Goal: Information Seeking & Learning: Understand process/instructions

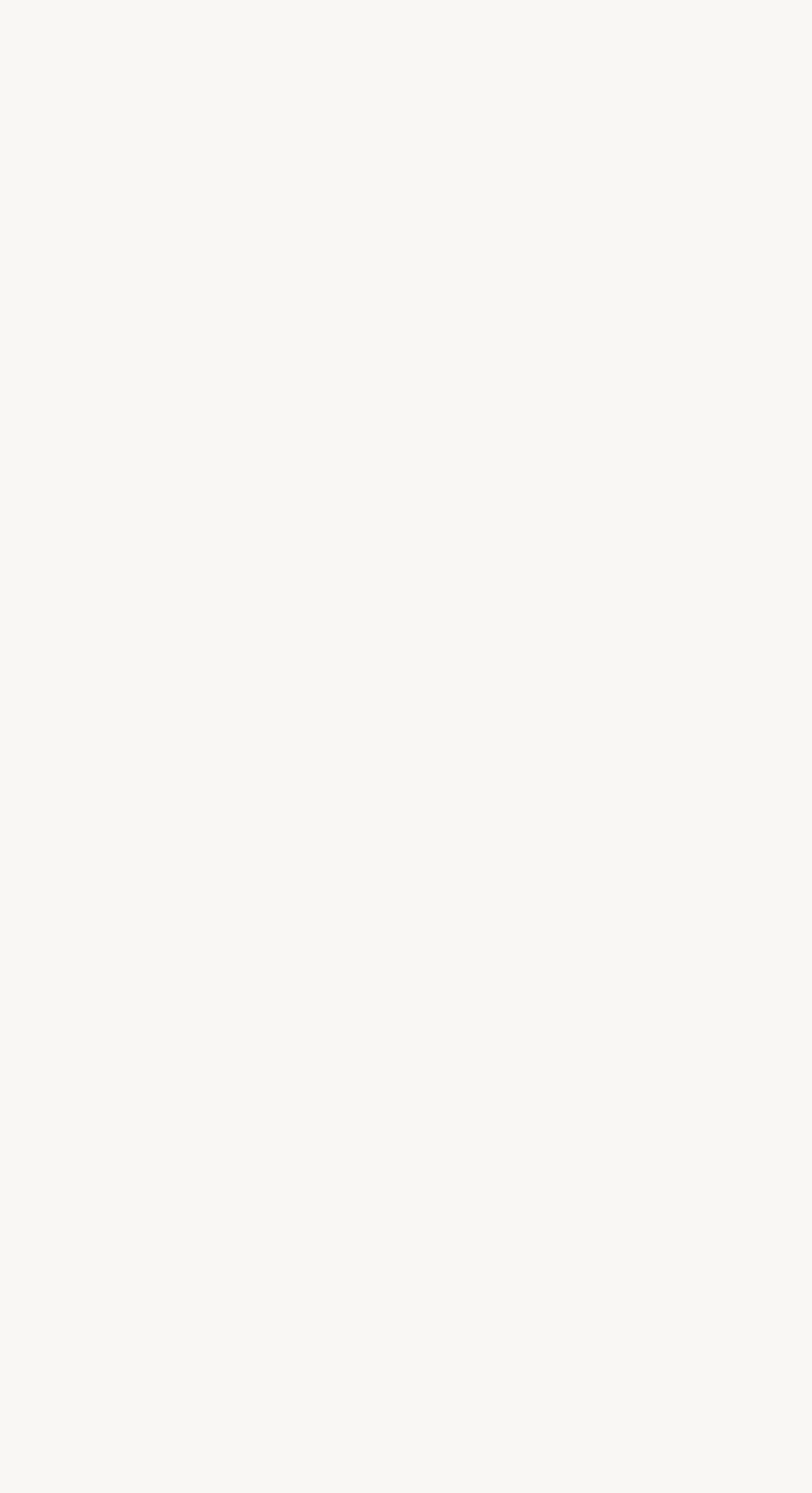
select select "FR"
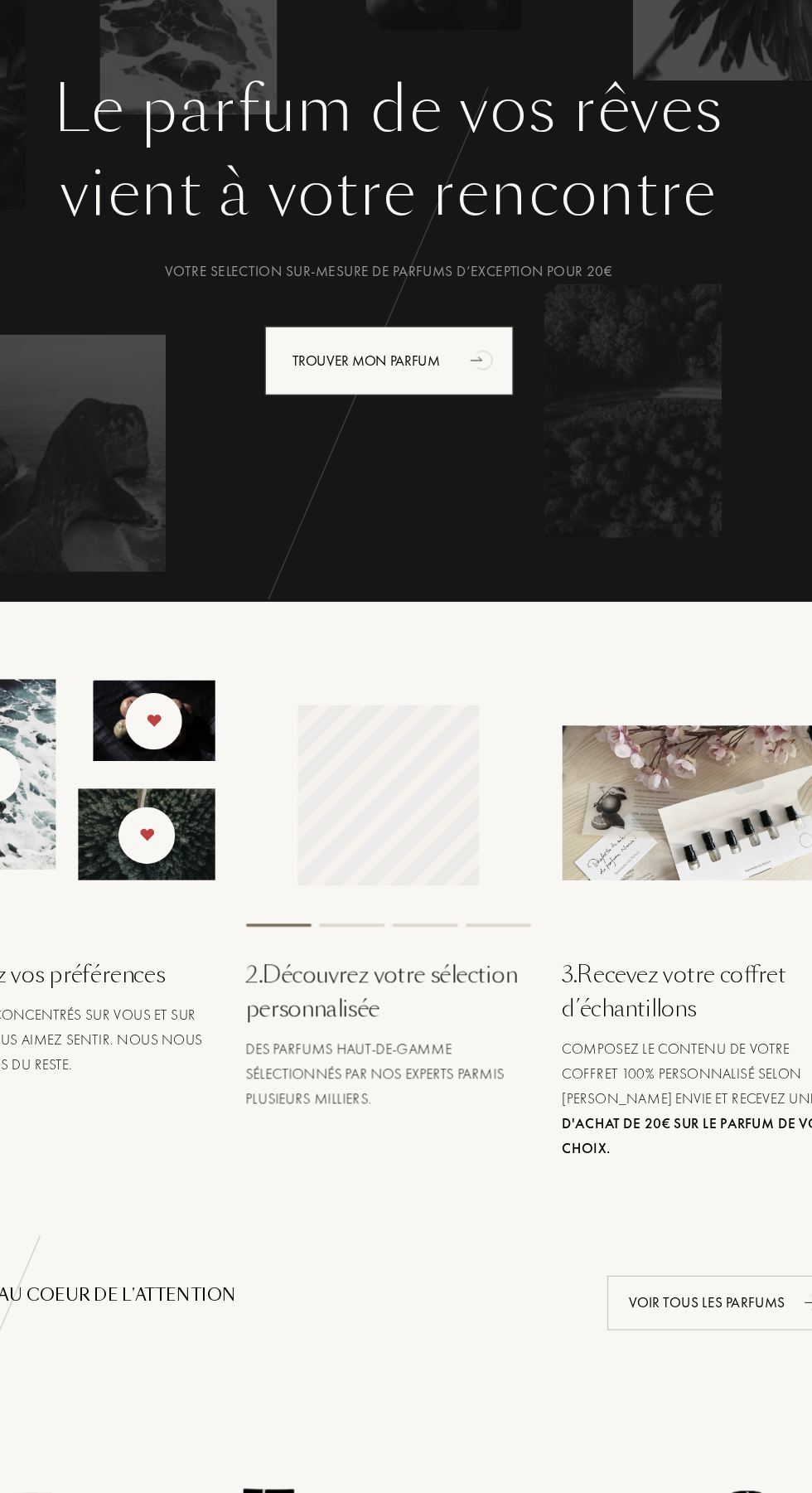
scroll to position [46, 0]
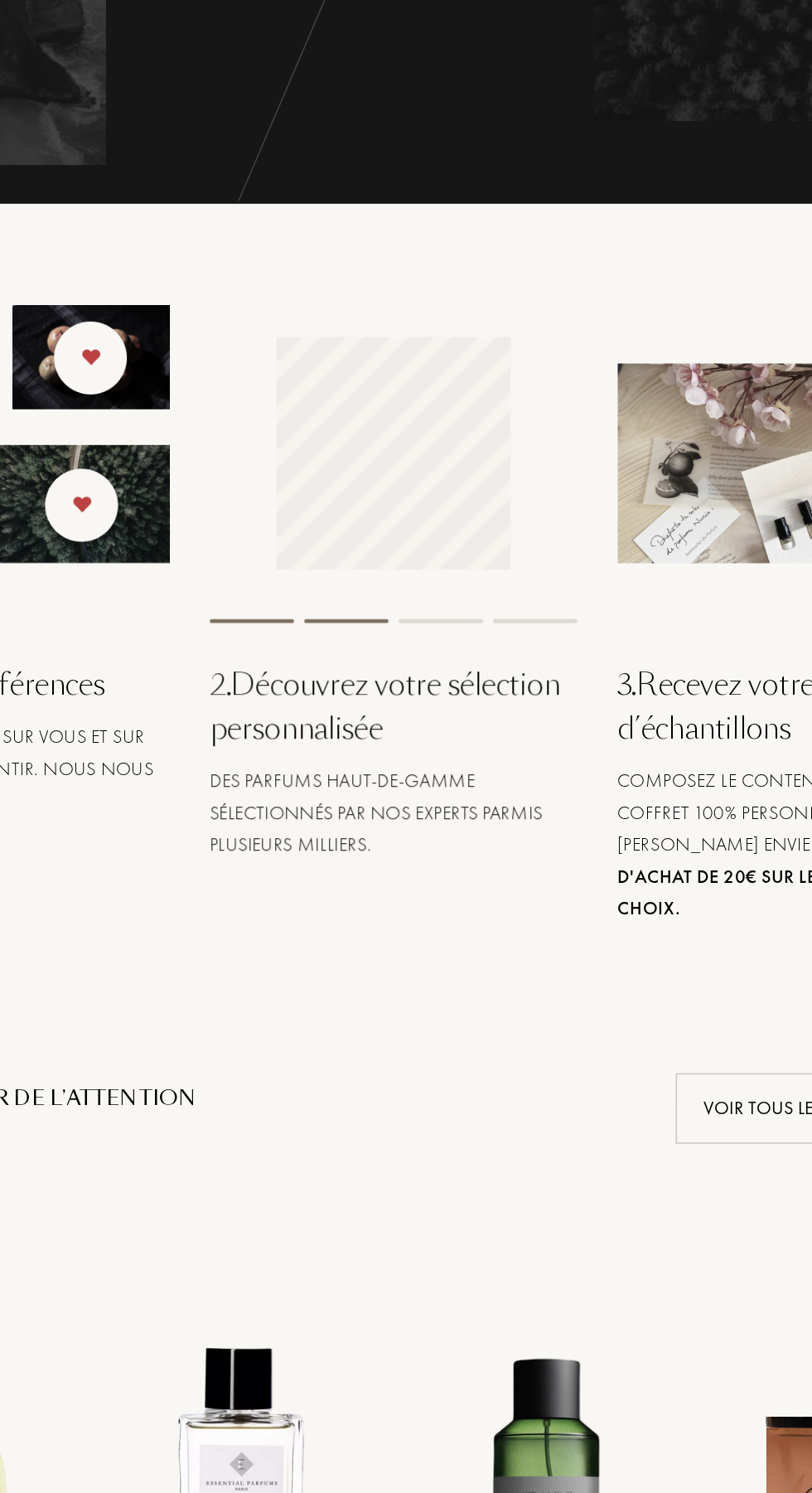
click at [344, 931] on div "Des parfums haut-de-gamme sélectionnés par nos experts parmis plusieurs millier…" at bounding box center [406, 936] width 230 height 60
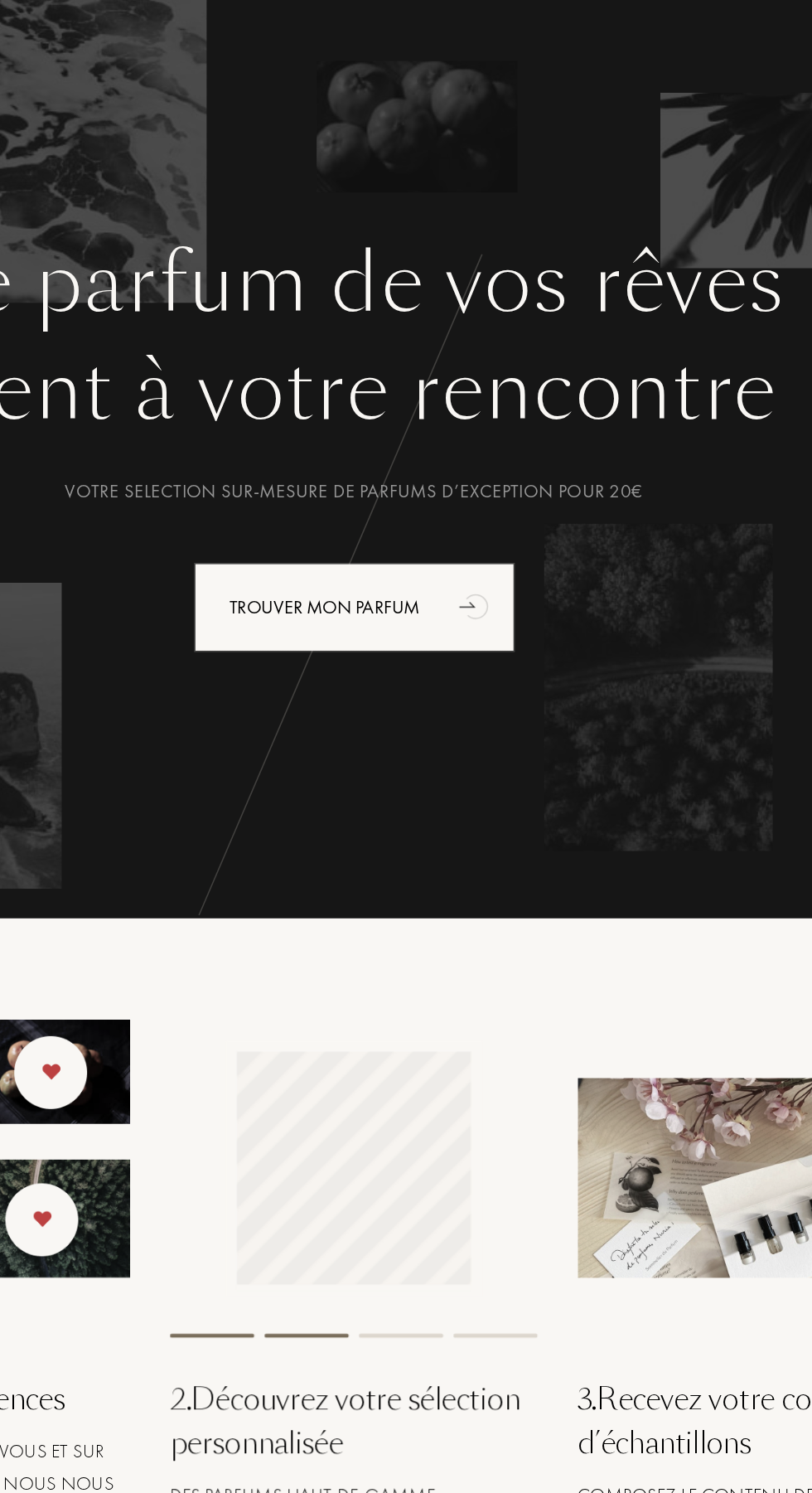
scroll to position [0, 0]
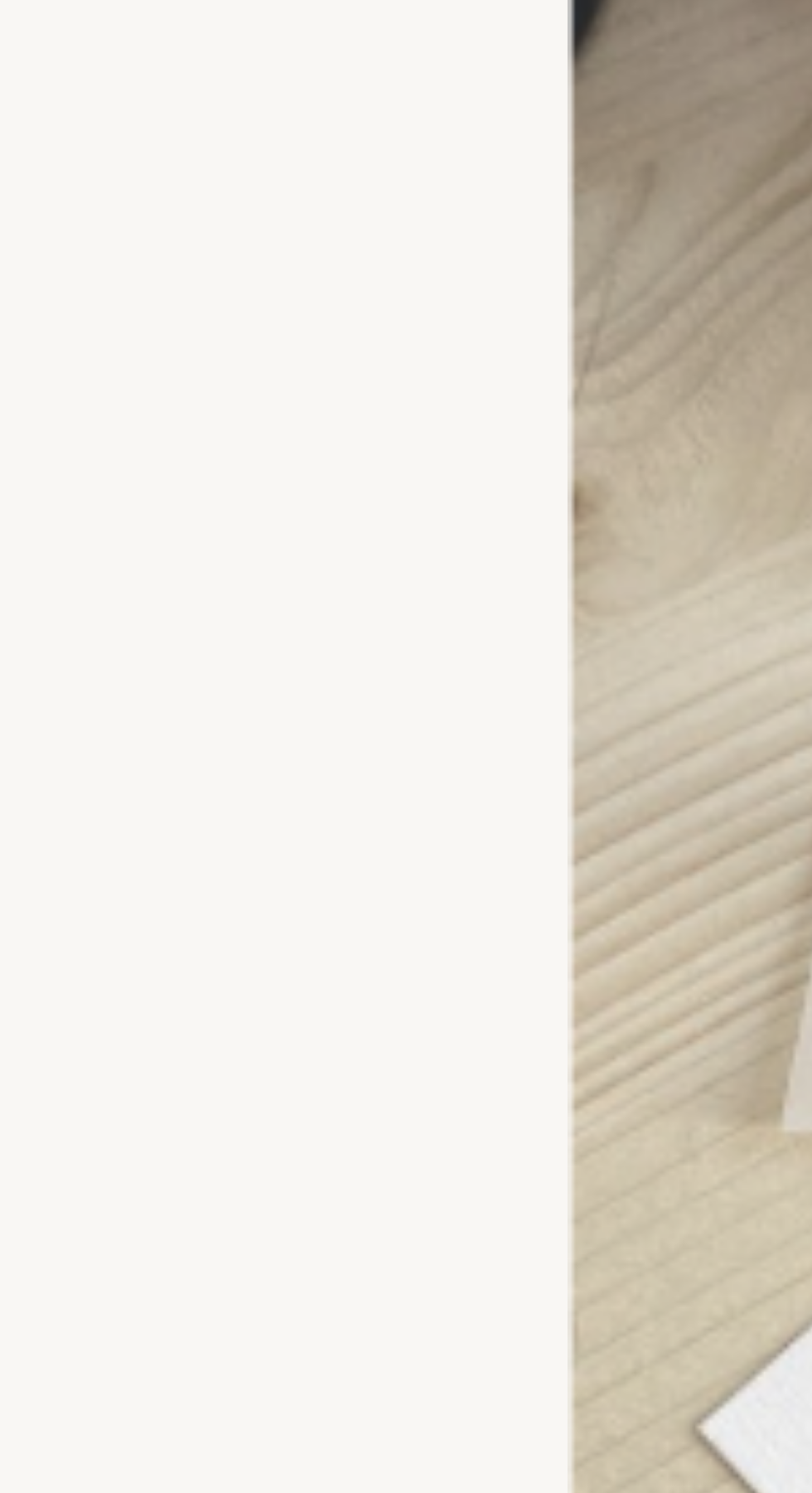
click at [537, 785] on div "3 . Recevez votre coffret d’échantillons Composez le contenu de votre coffret 1…" at bounding box center [659, 875] width 255 height 387
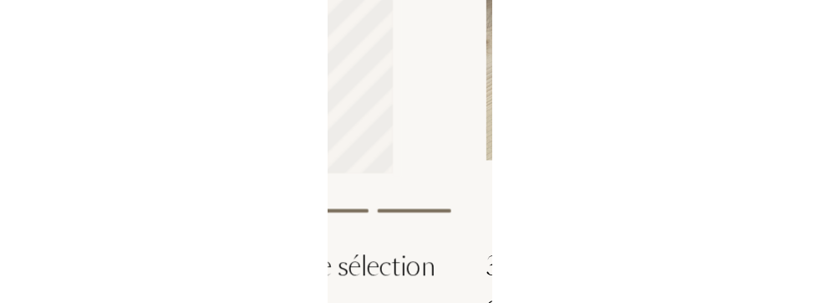
scroll to position [586, 0]
